Goal: Task Accomplishment & Management: Use online tool/utility

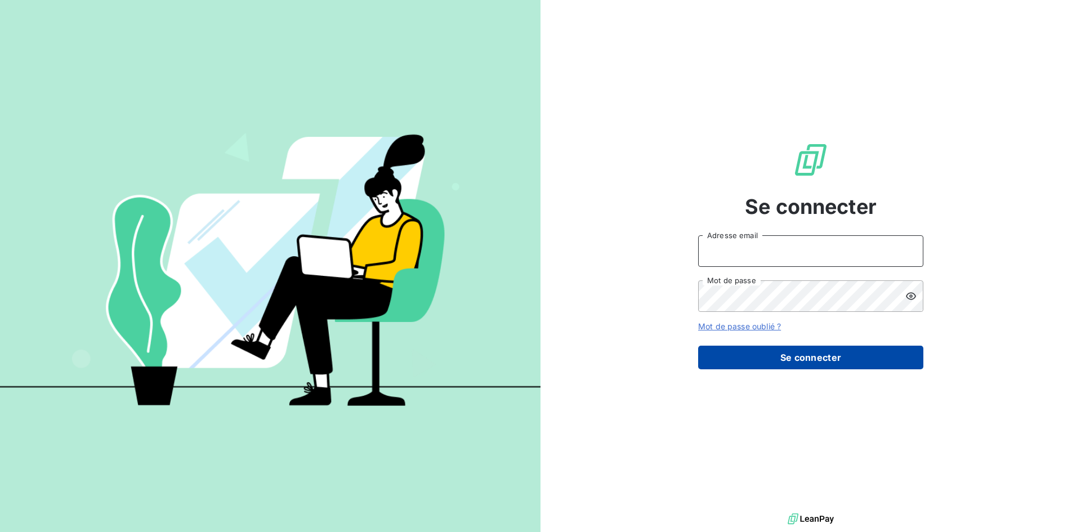
type input "[EMAIL_ADDRESS][DOMAIN_NAME]"
click at [806, 357] on button "Se connecter" at bounding box center [810, 358] width 225 height 24
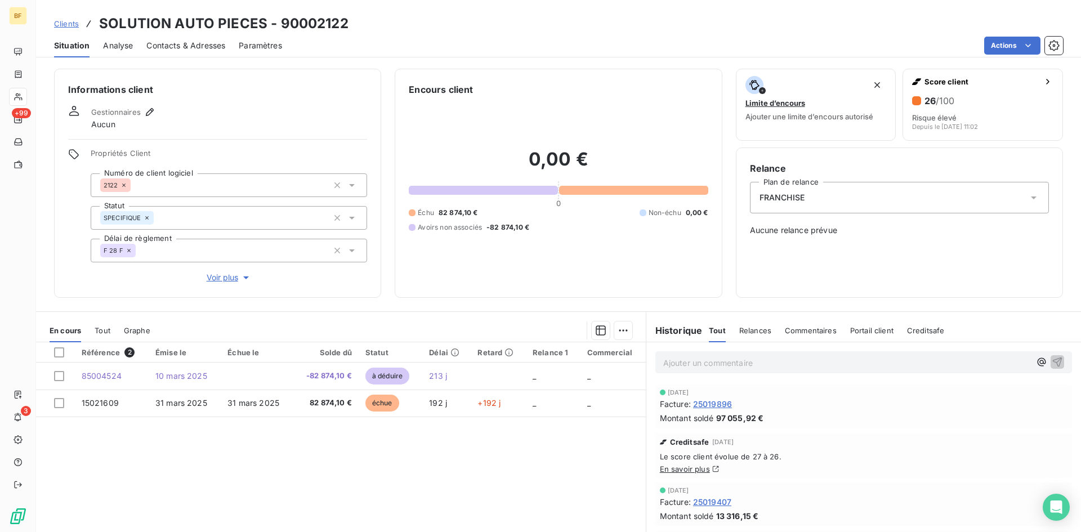
click at [257, 46] on span "Paramètres" at bounding box center [260, 45] width 43 height 11
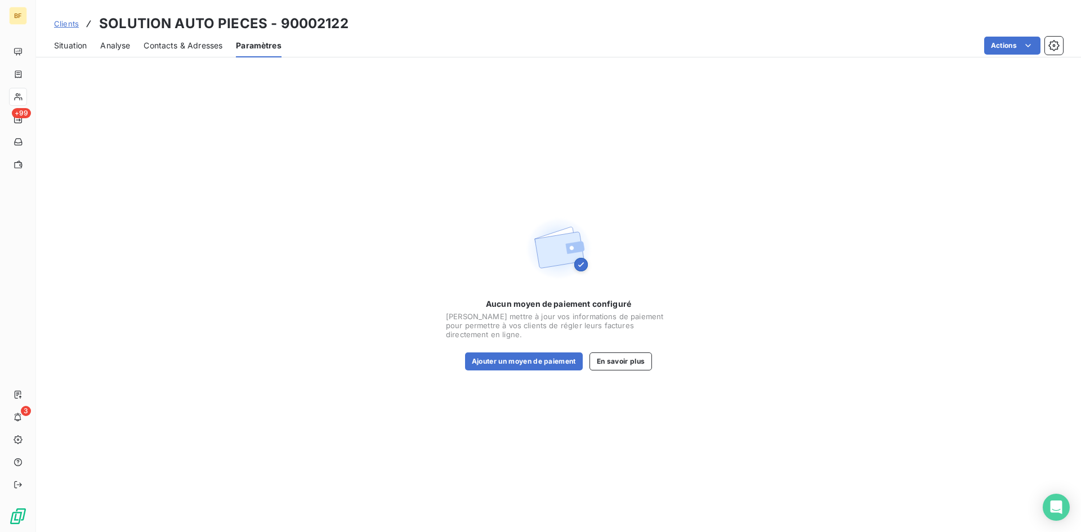
click at [75, 49] on span "Situation" at bounding box center [70, 45] width 33 height 11
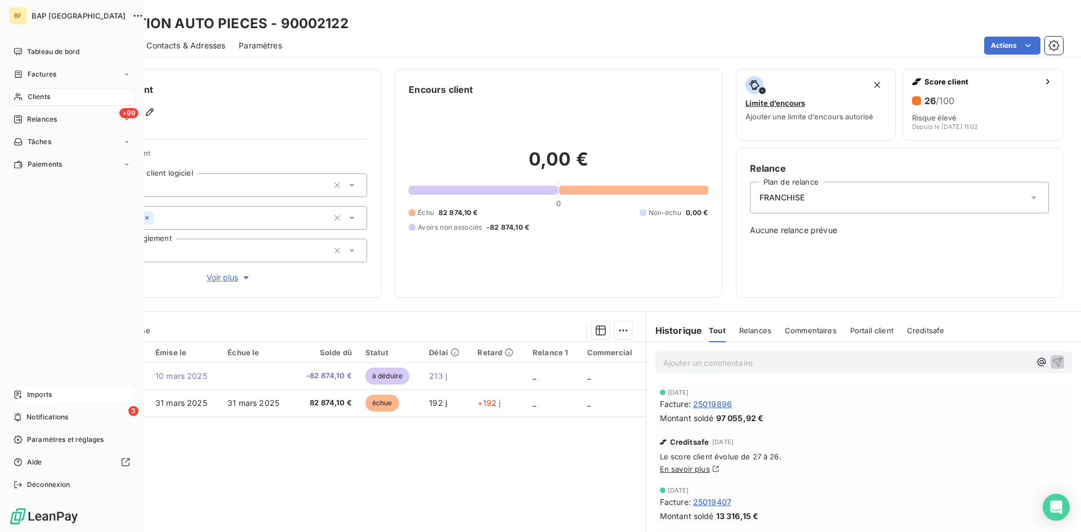
click at [42, 397] on span "Imports" at bounding box center [39, 395] width 25 height 10
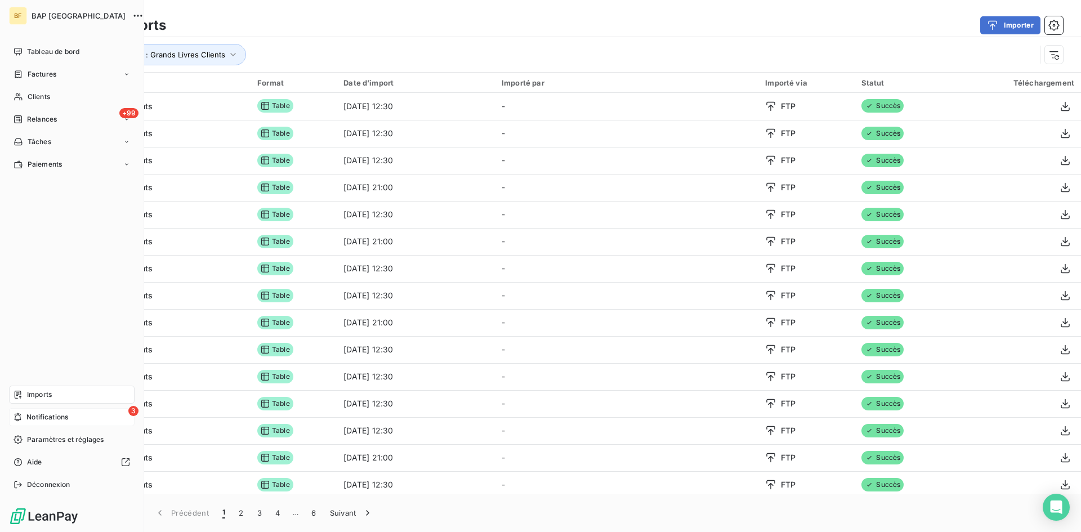
click at [48, 412] on span "Notifications" at bounding box center [47, 417] width 42 height 10
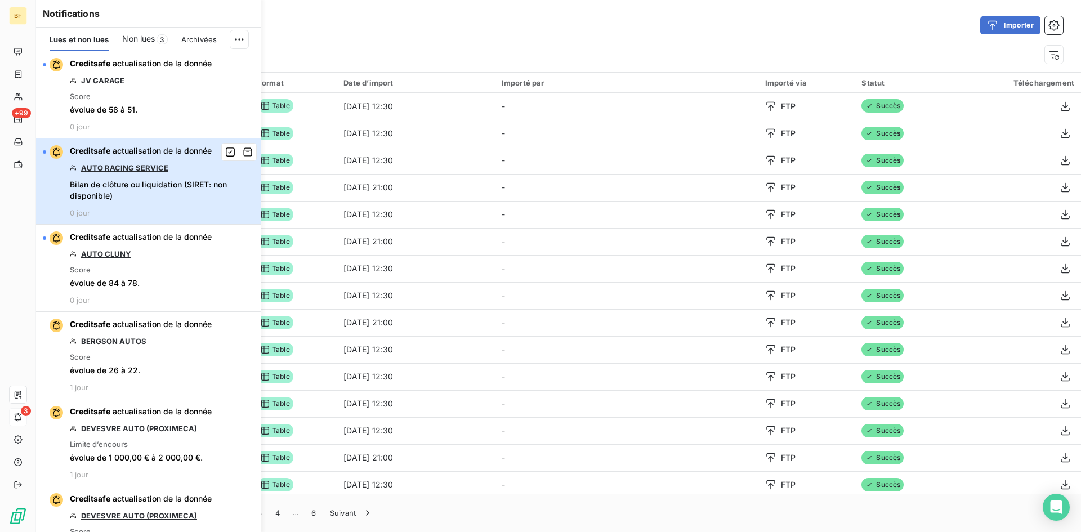
click at [152, 199] on span "Bilan de clôture ou liquidation (SIRET: non disponible)" at bounding box center [162, 190] width 185 height 23
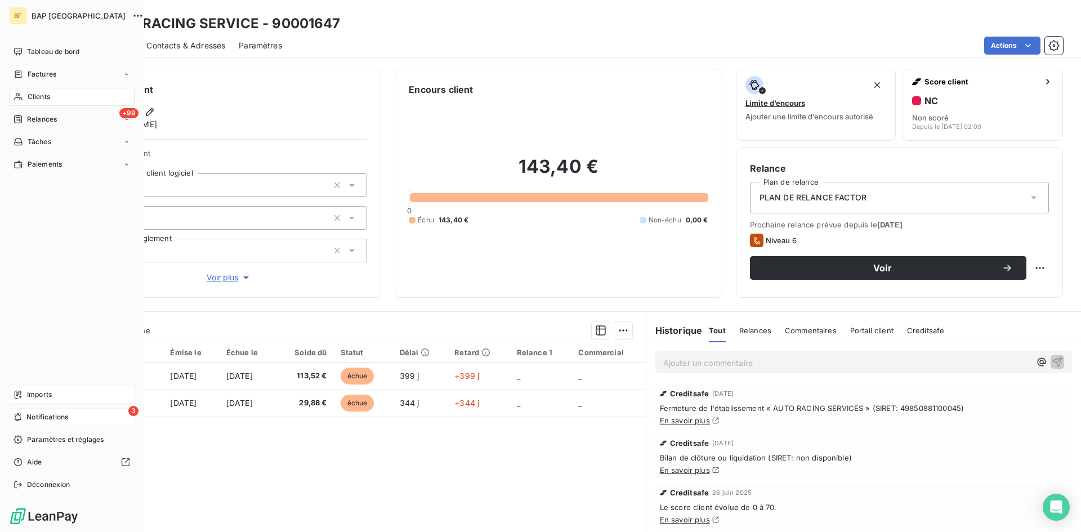
click at [51, 398] on span "Imports" at bounding box center [39, 395] width 25 height 10
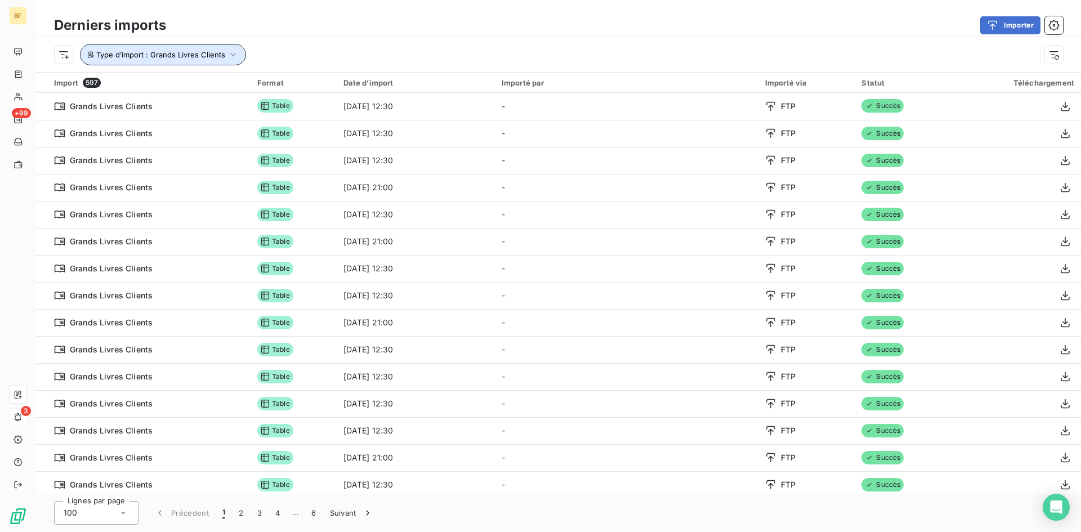
click at [162, 60] on button "Type d’import : Grands Livres Clients" at bounding box center [163, 54] width 166 height 21
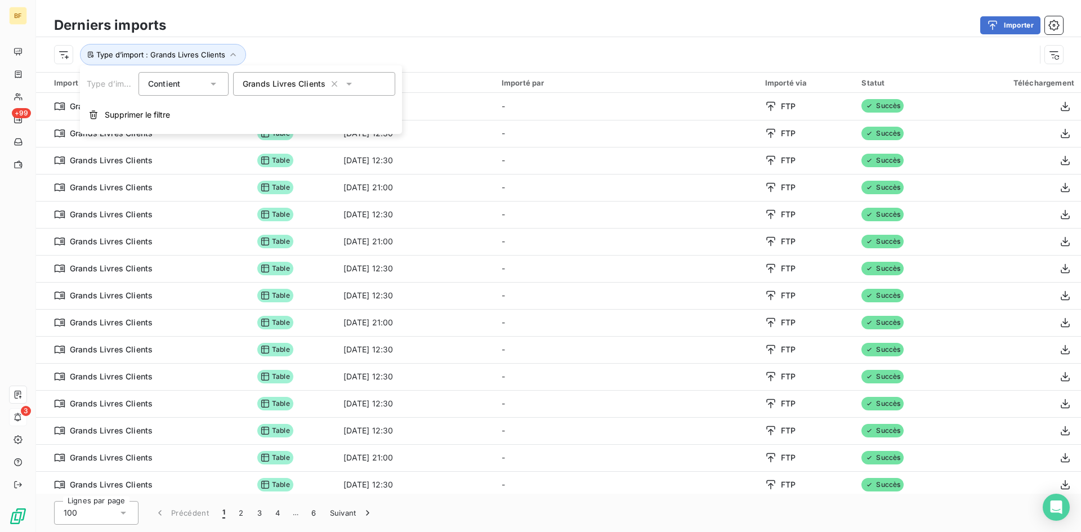
click at [214, 86] on icon at bounding box center [213, 83] width 11 height 11
click at [342, 83] on button "button" at bounding box center [334, 84] width 18 height 18
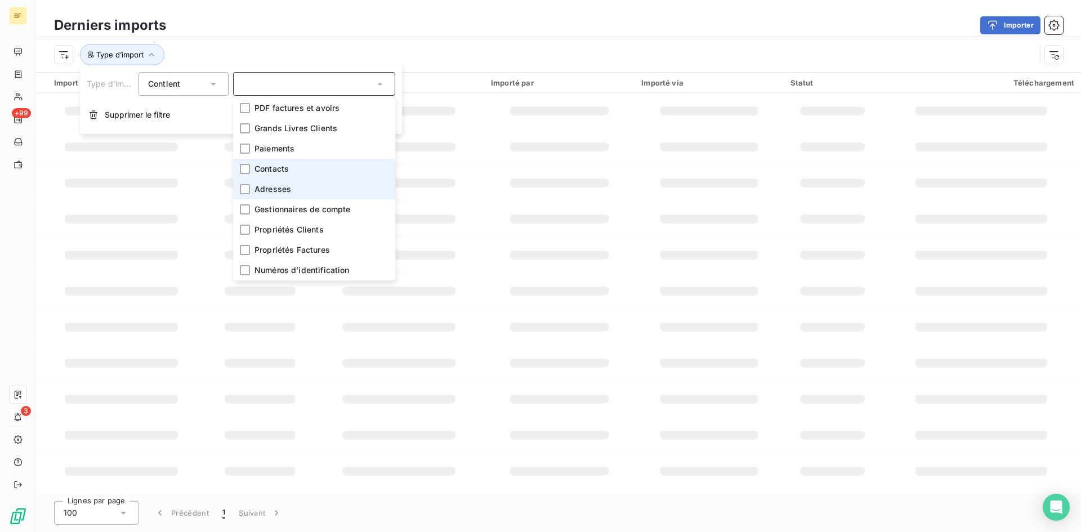
click at [301, 173] on li "Contacts" at bounding box center [314, 169] width 162 height 20
click at [545, 20] on div "Importer" at bounding box center [621, 25] width 883 height 18
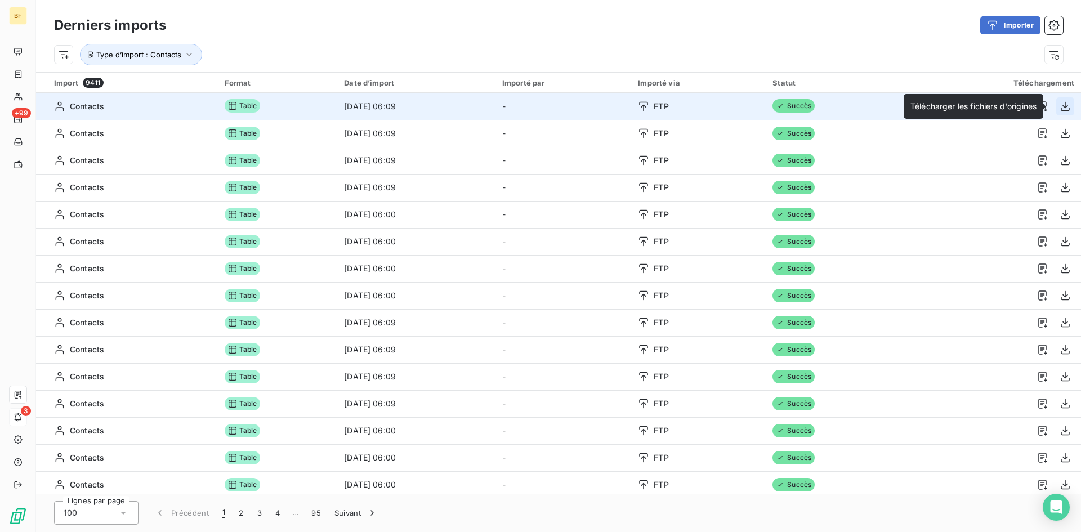
click at [1059, 106] on icon "button" at bounding box center [1064, 106] width 11 height 11
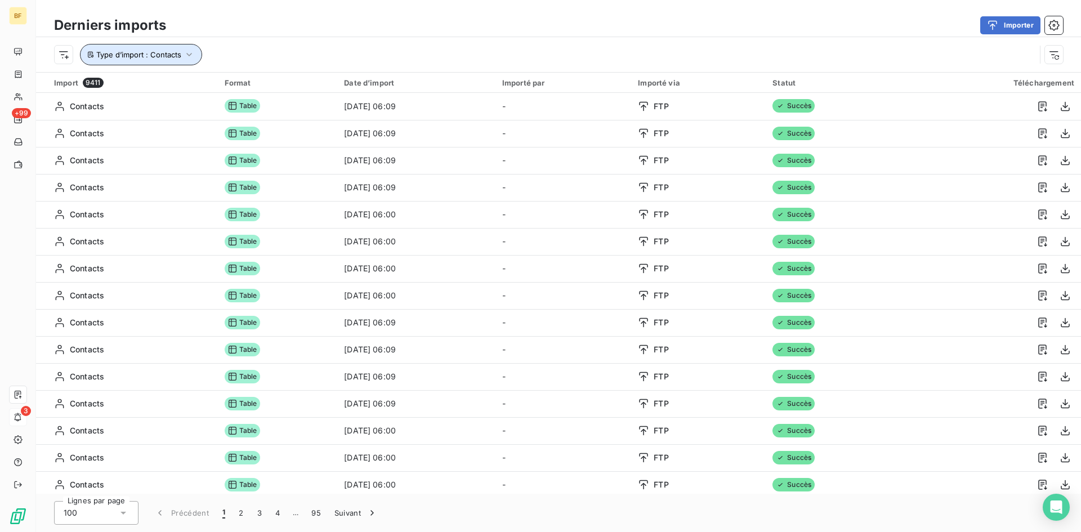
click at [191, 59] on icon "button" at bounding box center [189, 54] width 11 height 11
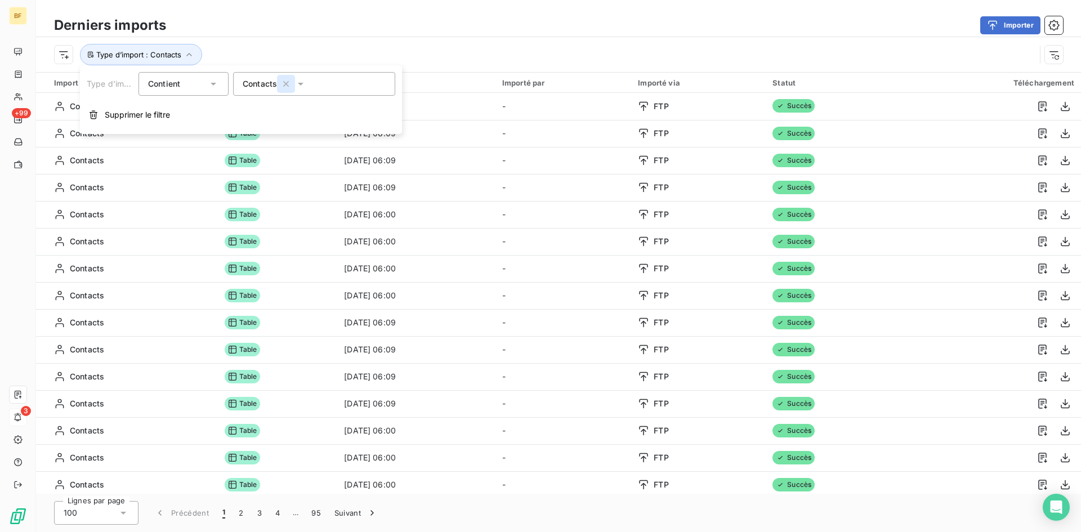
click at [288, 84] on icon "button" at bounding box center [285, 83] width 11 height 11
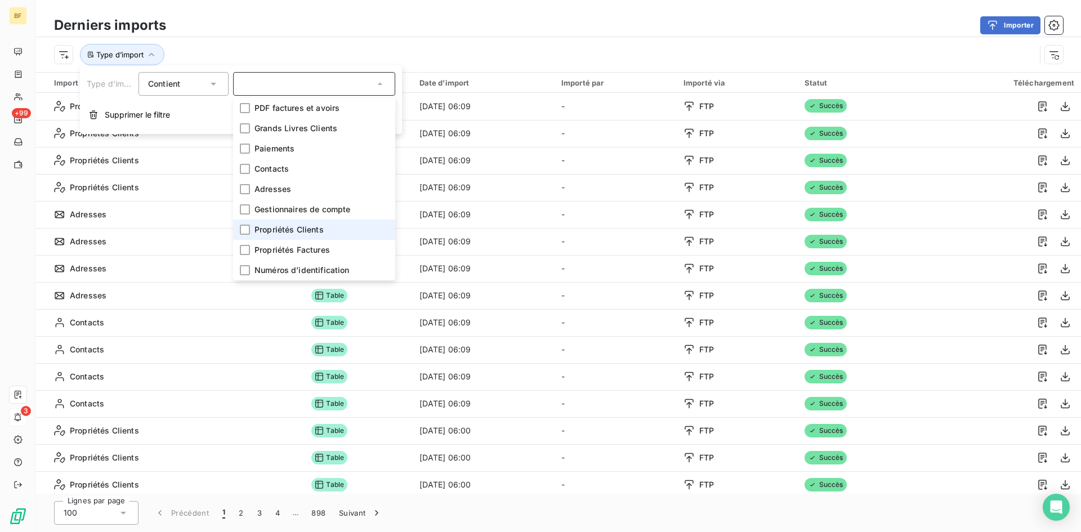
click at [308, 232] on span "Propriétés Clients" at bounding box center [288, 229] width 69 height 11
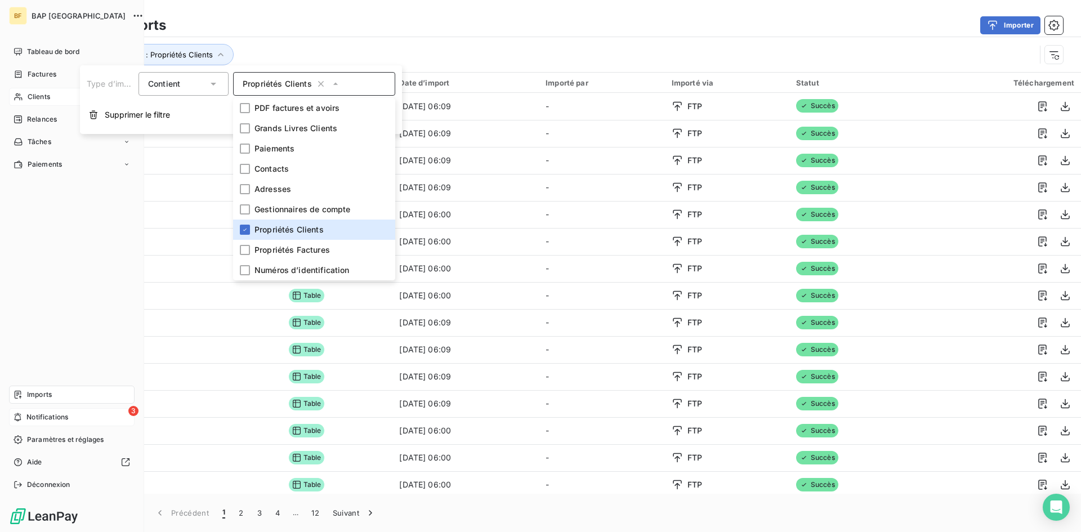
click at [47, 93] on span "Clients" at bounding box center [39, 97] width 23 height 10
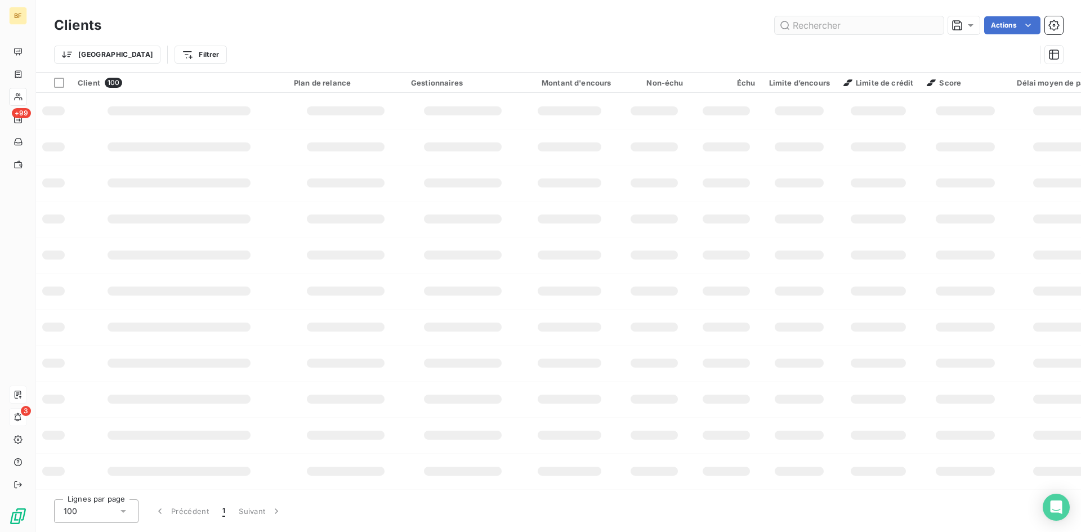
click at [865, 30] on input "text" at bounding box center [859, 25] width 169 height 18
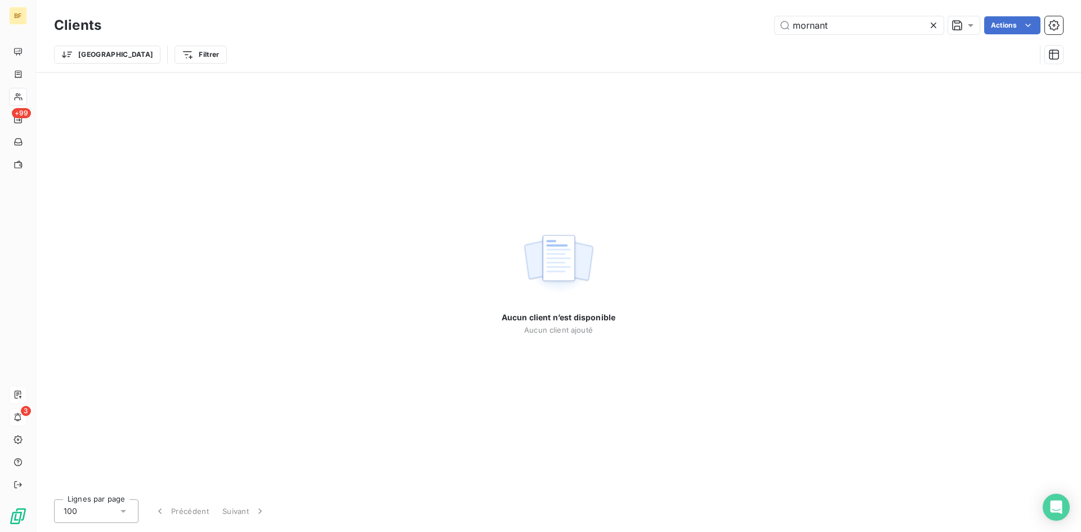
drag, startPoint x: 864, startPoint y: 30, endPoint x: 747, endPoint y: 35, distance: 116.6
click at [747, 35] on div "Clients mornant Actions" at bounding box center [558, 26] width 1009 height 24
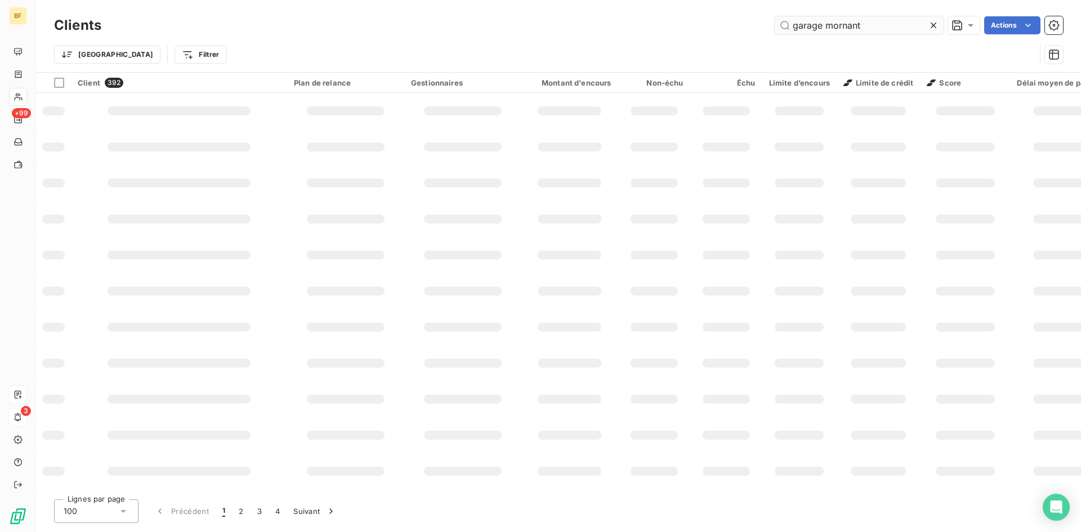
type input "garage mornant"
